Goal: Information Seeking & Learning: Learn about a topic

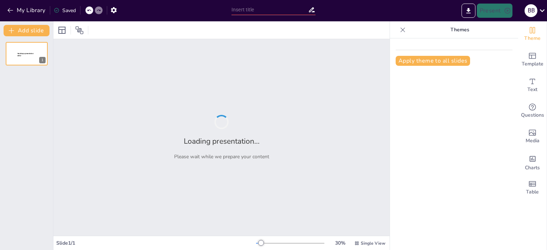
type input "Peripherals and Connectors: Test Your Knowledge on Audio, Video, and Networking"
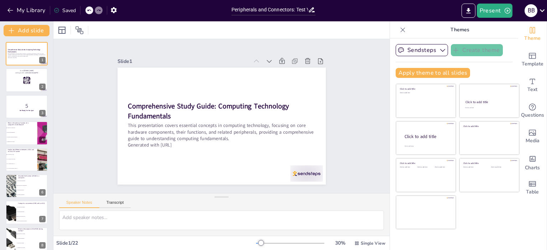
checkbox input "true"
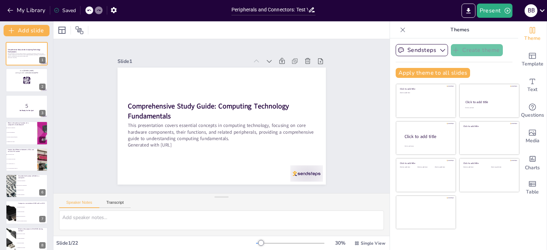
checkbox input "true"
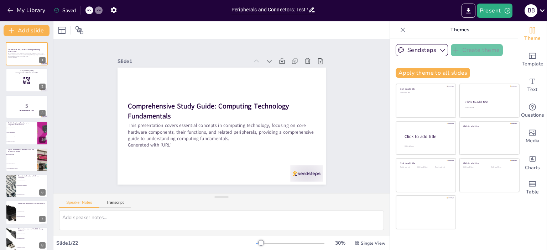
checkbox input "true"
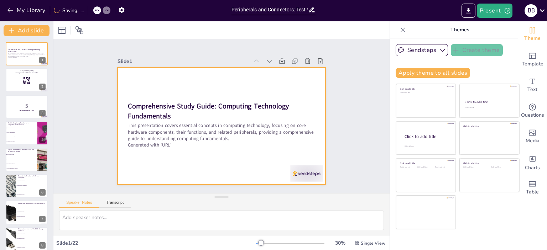
checkbox input "true"
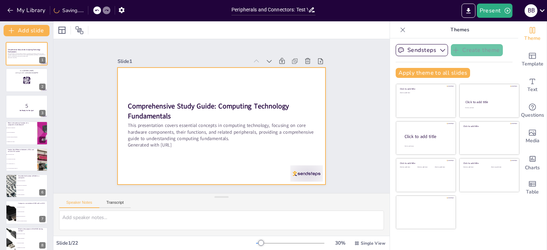
checkbox input "true"
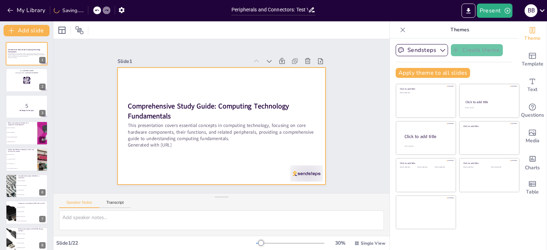
checkbox input "true"
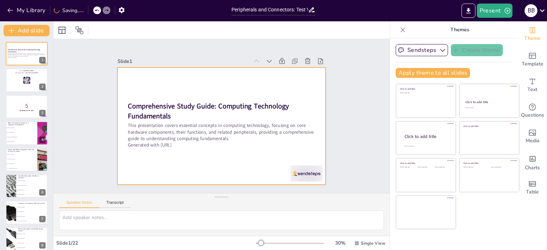
checkbox input "true"
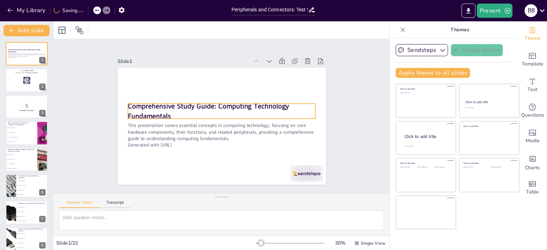
checkbox input "true"
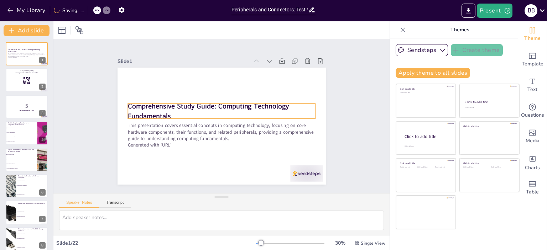
checkbox input "true"
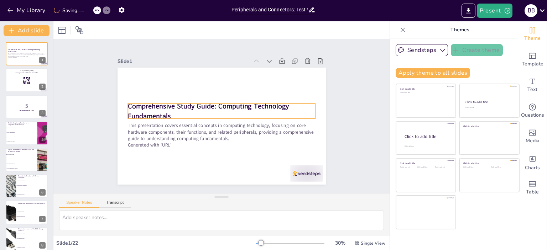
checkbox input "true"
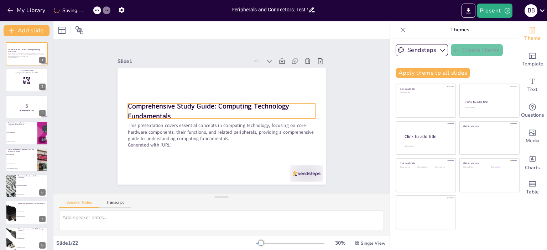
checkbox input "true"
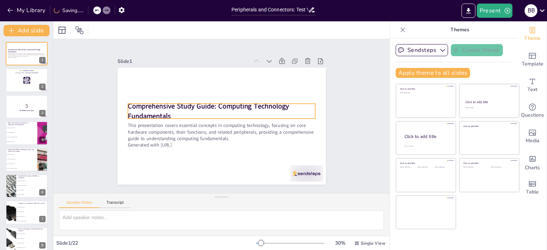
checkbox input "true"
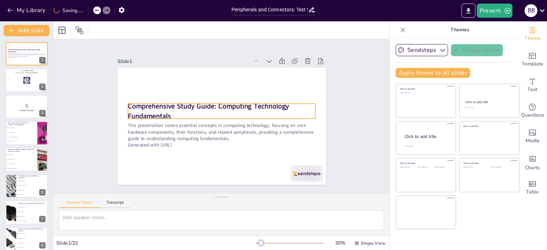
checkbox input "true"
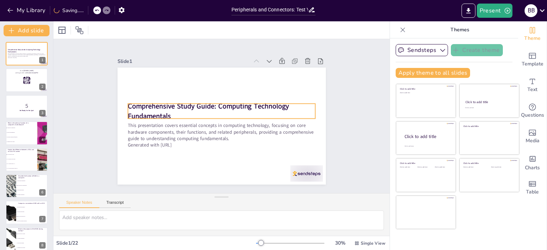
checkbox input "true"
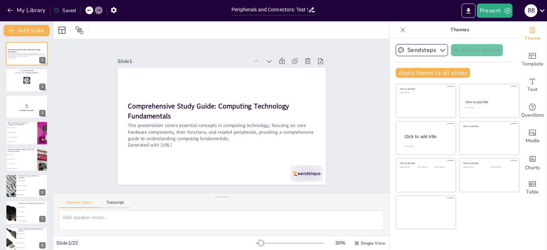
checkbox input "true"
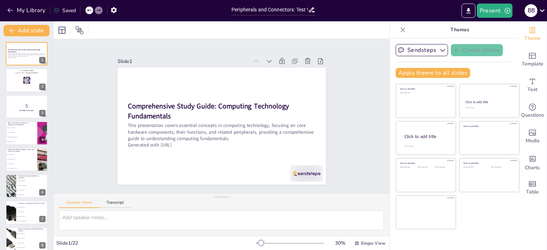
checkbox input "true"
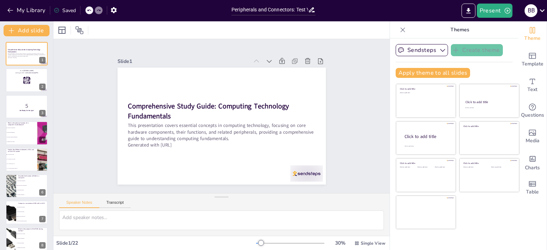
checkbox input "true"
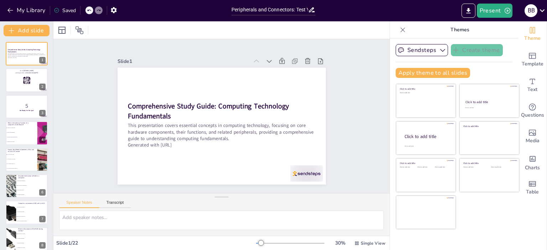
checkbox input "true"
click at [14, 123] on p "What is the primary function of a computer's motherboard?" at bounding box center [21, 124] width 28 height 4
type textarea "The motherboard is the most important internal component because it connects al…"
checkbox input "true"
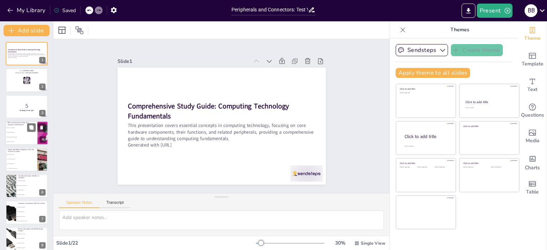
checkbox input "true"
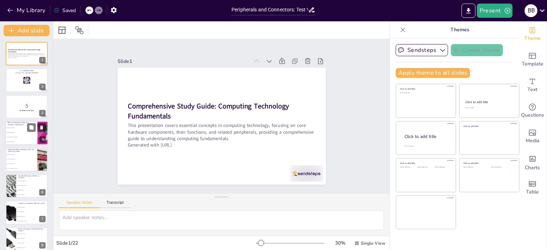
checkbox input "true"
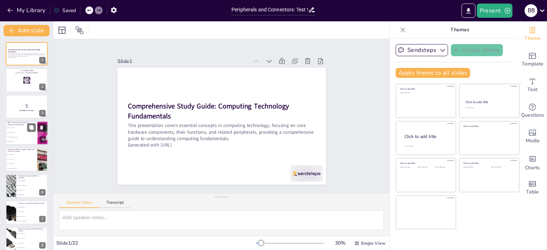
checkbox input "true"
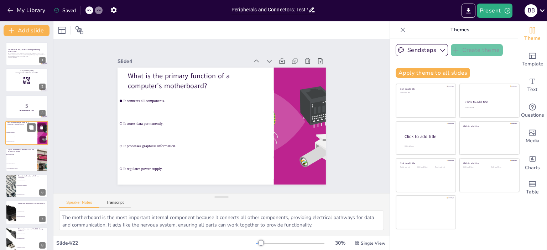
checkbox input "true"
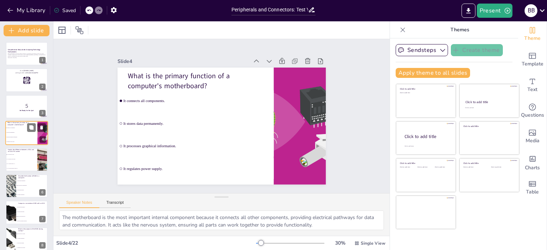
checkbox input "true"
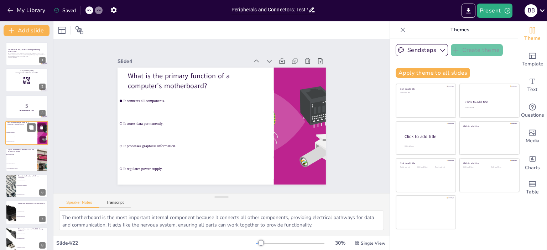
checkbox input "true"
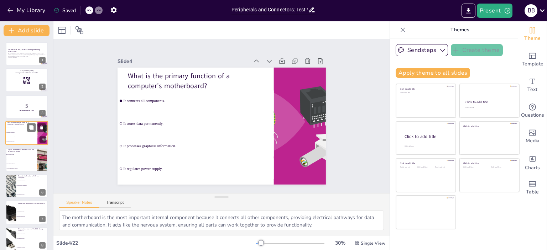
checkbox input "true"
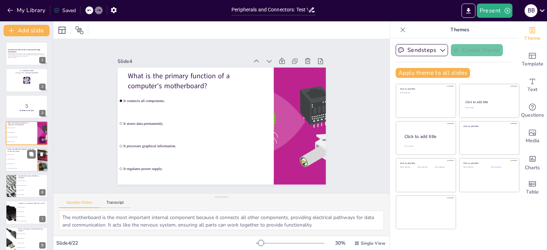
checkbox input "true"
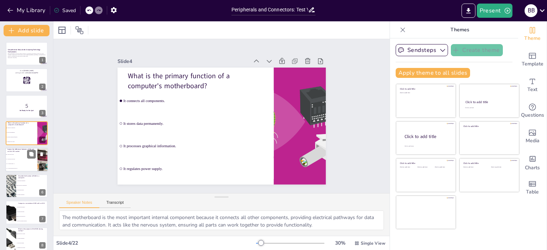
checkbox input "true"
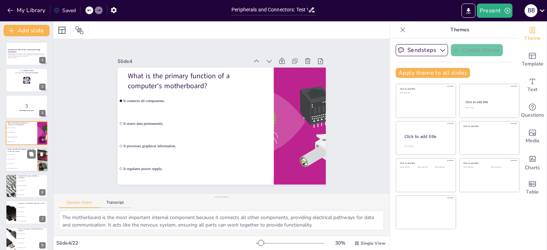
checkbox input "true"
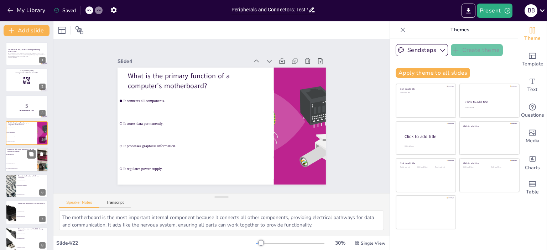
checkbox input "true"
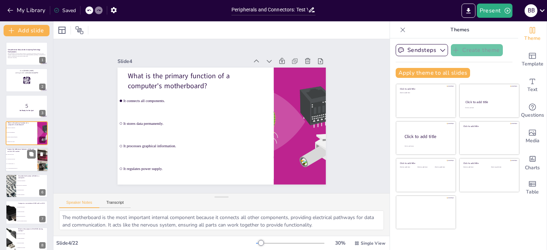
checkbox input "true"
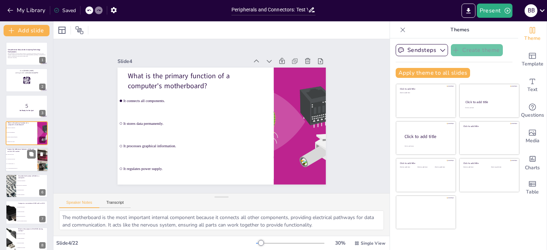
checkbox input "true"
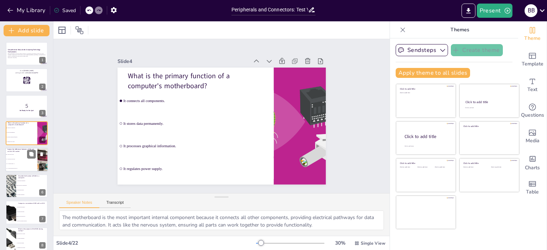
checkbox input "true"
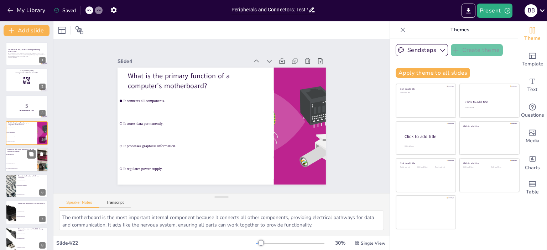
checkbox input "true"
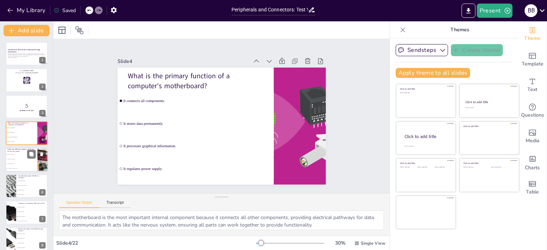
checkbox input "true"
click at [13, 157] on li "LGA has pins in the socket." at bounding box center [21, 159] width 32 height 5
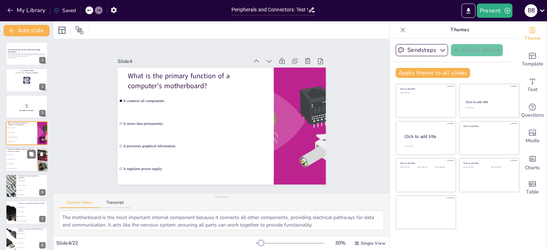
type textarea "A PGA (Pin Grid Array) socket has holes into which the CPU's pins fit, whereas …"
checkbox input "true"
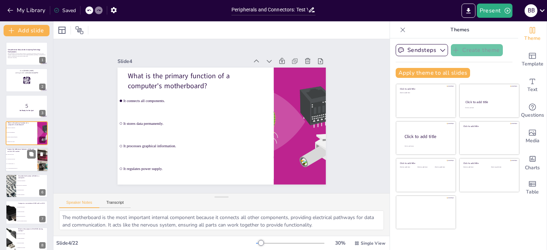
checkbox input "true"
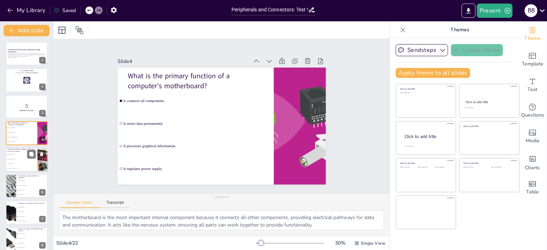
checkbox input "true"
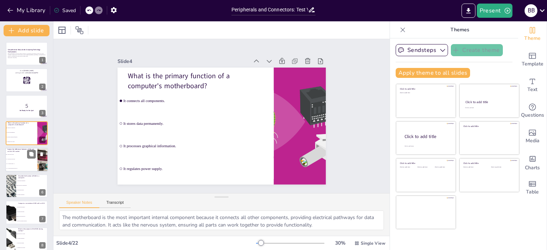
checkbox input "true"
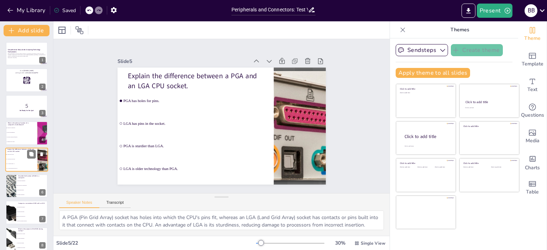
scroll to position [16, 0]
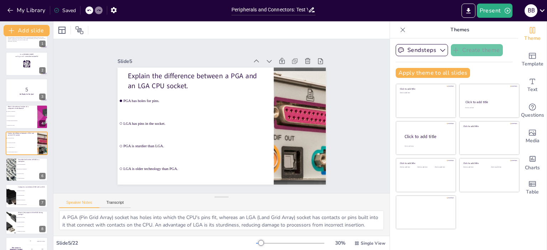
checkbox input "true"
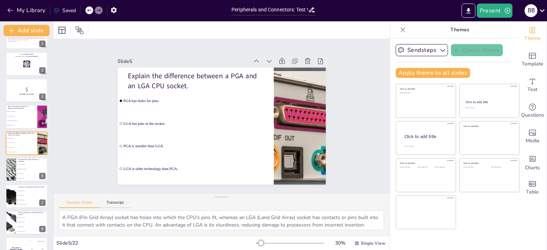
checkbox input "true"
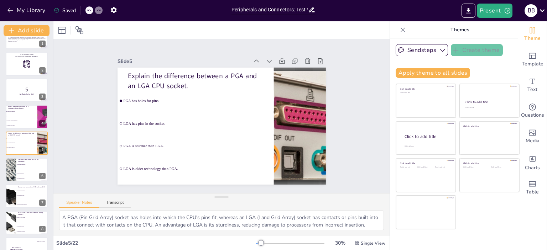
checkbox input "true"
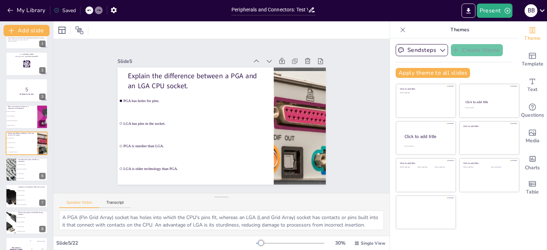
checkbox input "true"
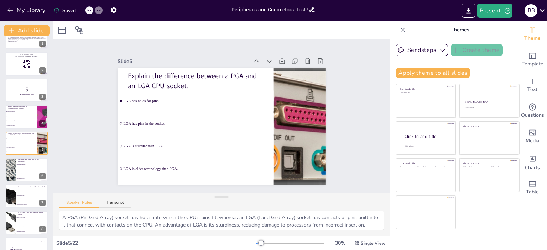
checkbox input "true"
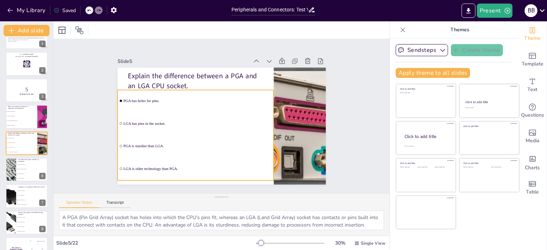
click at [151, 121] on span "LGA has pins in the socket." at bounding box center [200, 103] width 103 height 113
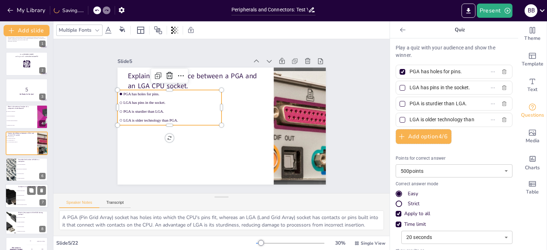
click at [12, 196] on div at bounding box center [11, 196] width 32 height 24
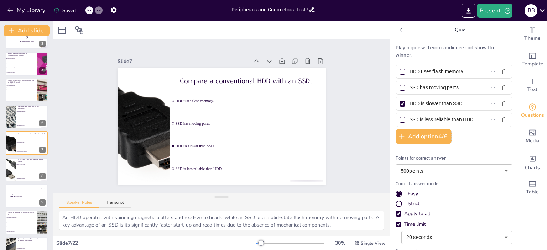
scroll to position [353, 0]
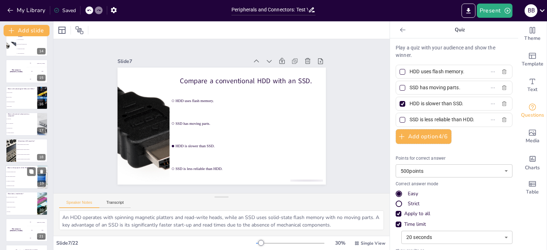
click at [22, 175] on li "To verify hardware integrity." at bounding box center [21, 177] width 32 height 5
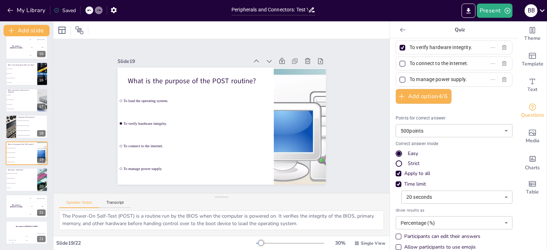
scroll to position [50, 0]
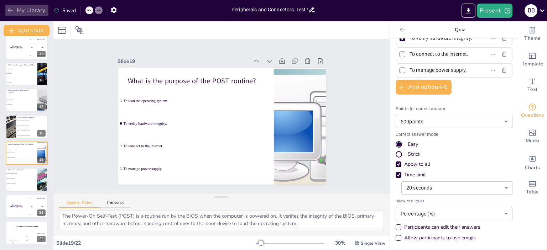
click at [26, 12] on button "My Library" at bounding box center [26, 10] width 43 height 11
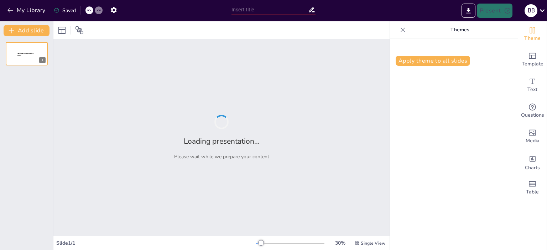
type input "Understanding Core Hardware Components in Computing Technology"
